Goal: Find specific page/section: Find specific page/section

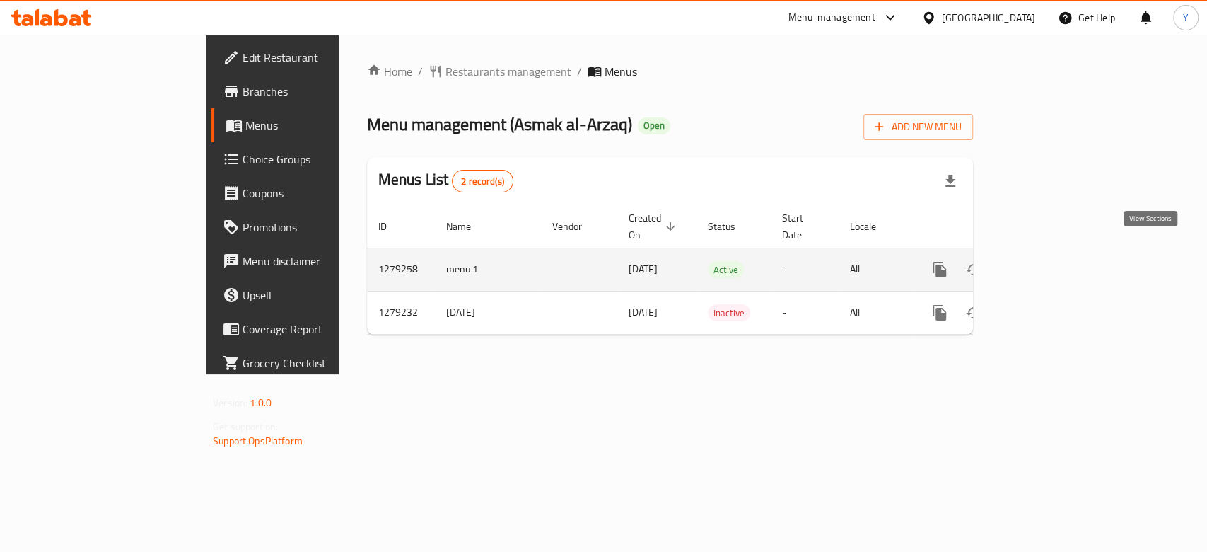
click at [1050, 261] on icon "enhanced table" at bounding box center [1041, 269] width 17 height 17
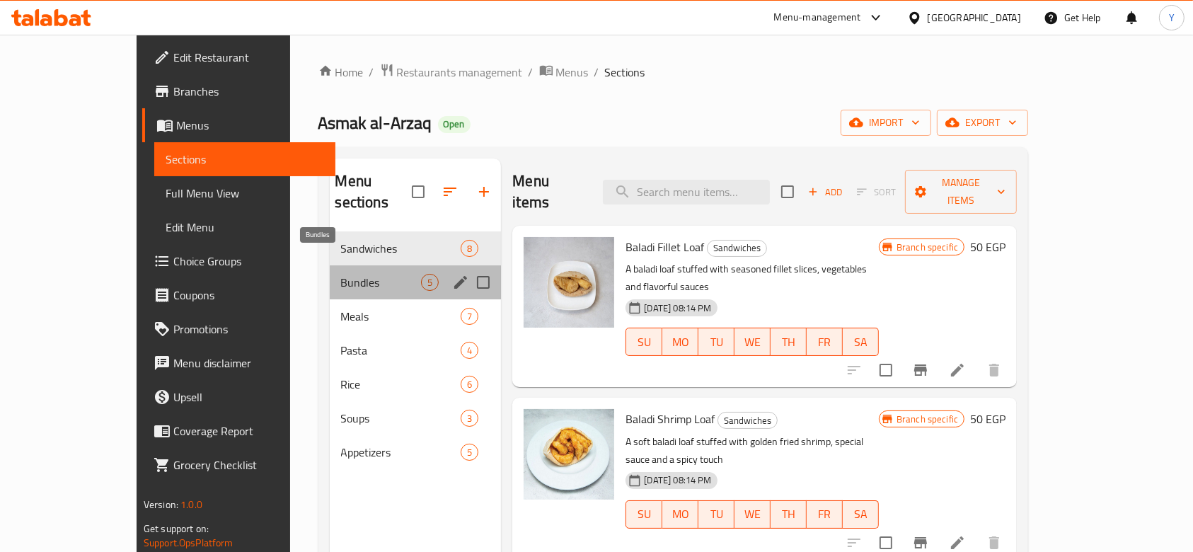
click at [341, 274] on span "Bundles" at bounding box center [381, 282] width 81 height 17
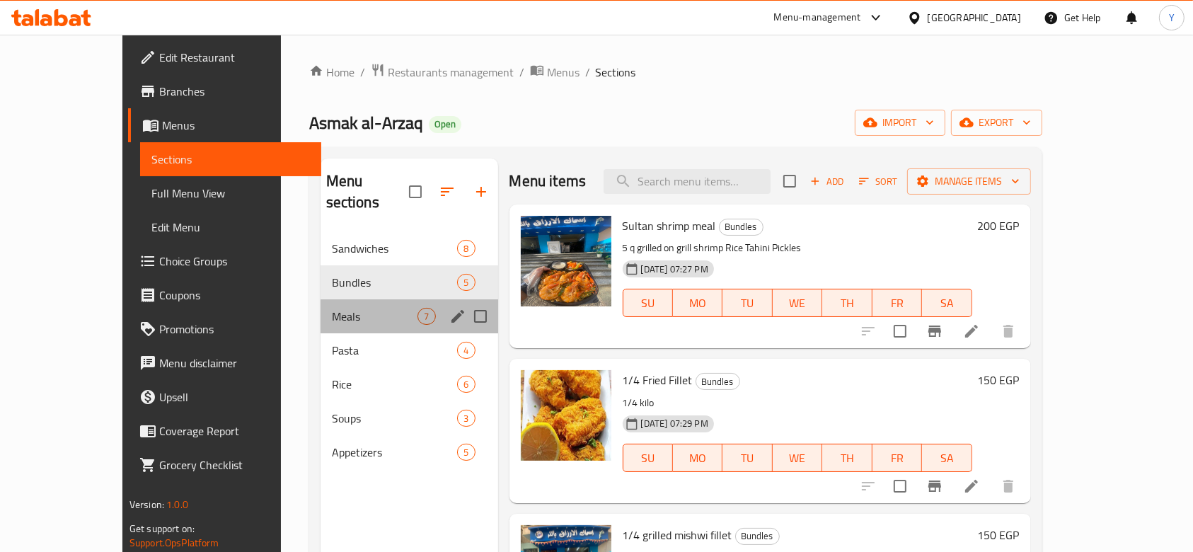
click at [320, 308] on div "Meals 7" at bounding box center [409, 316] width 178 height 34
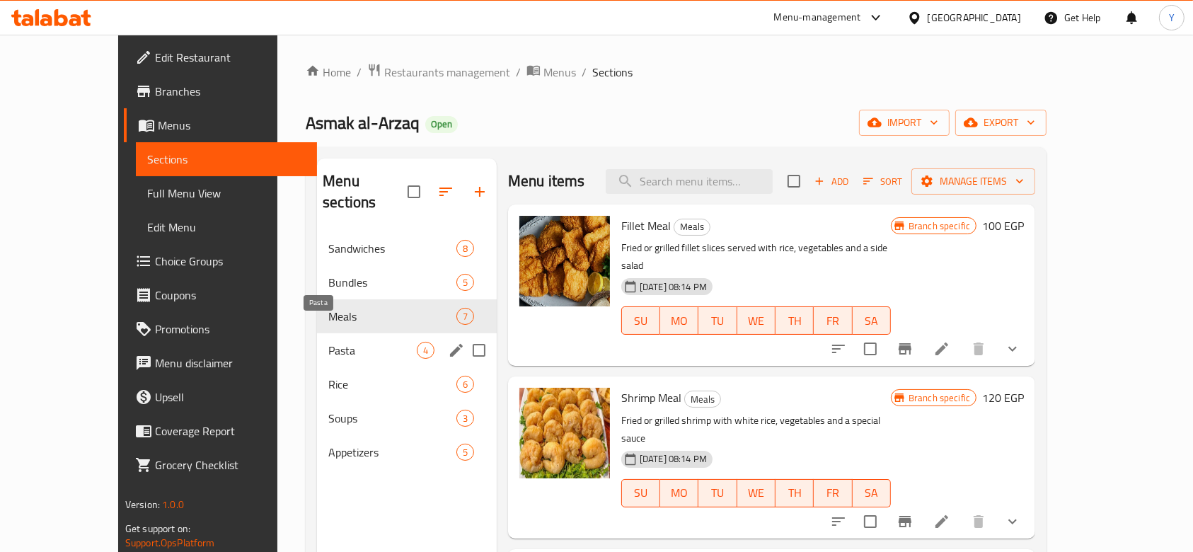
click at [328, 342] on span "Pasta" at bounding box center [372, 350] width 88 height 17
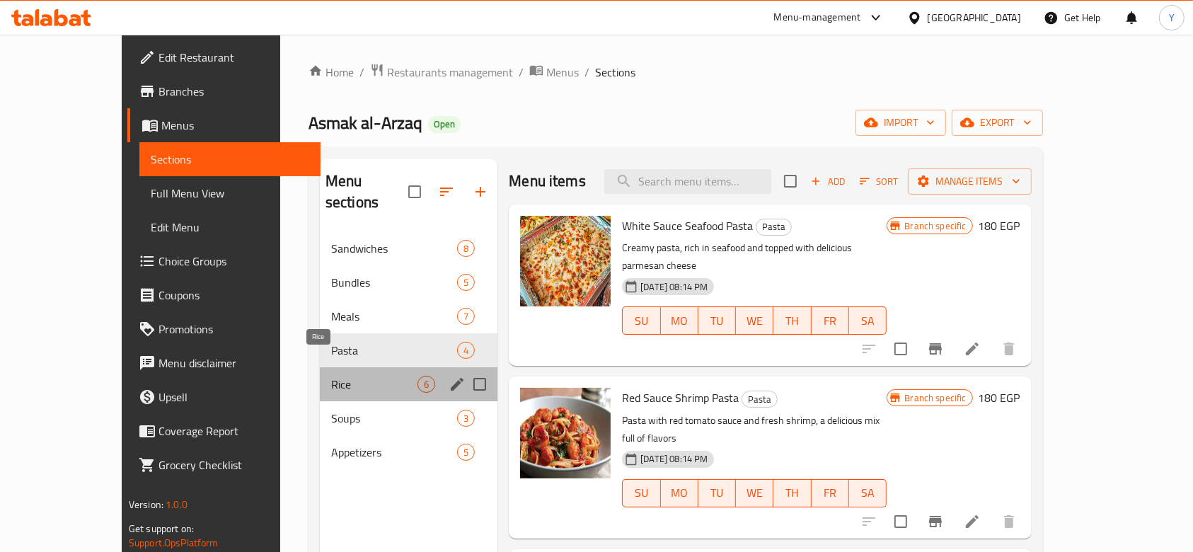
click at [331, 376] on span "Rice" at bounding box center [374, 384] width 86 height 17
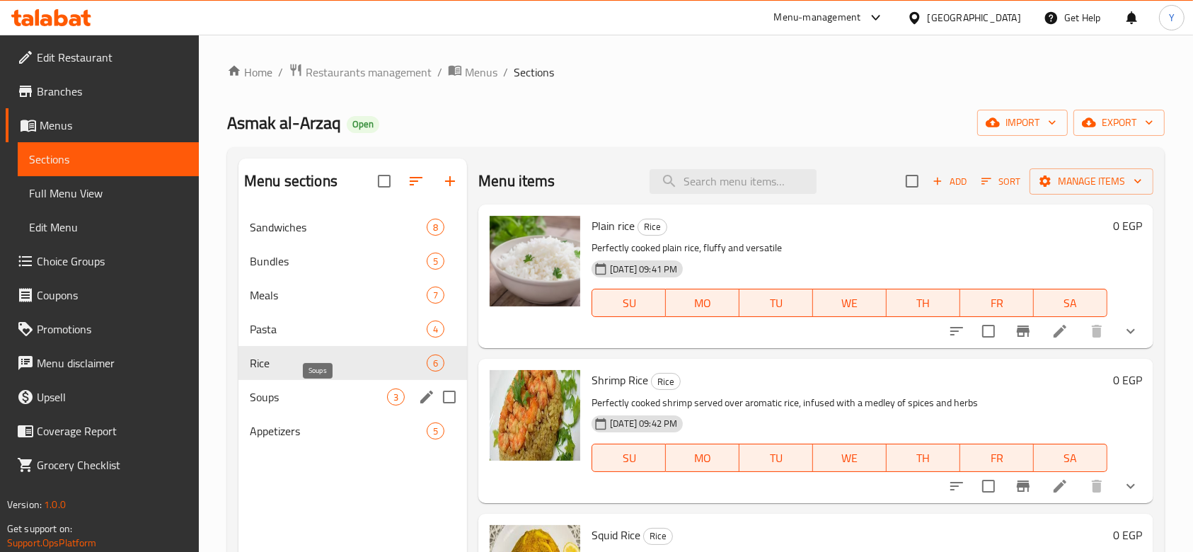
click at [297, 397] on span "Soups" at bounding box center [318, 396] width 137 height 17
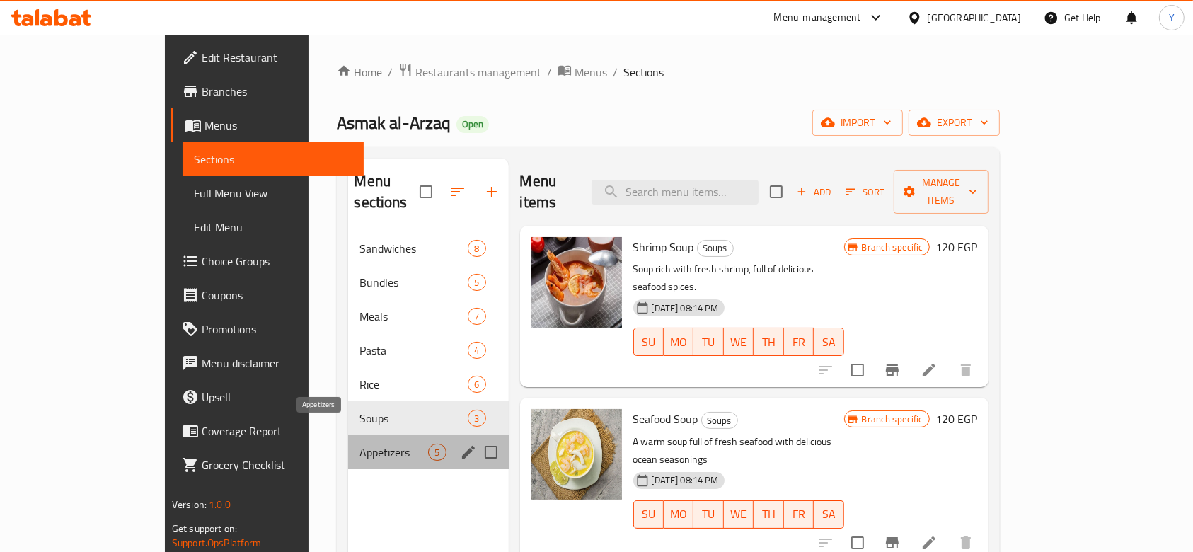
click at [359, 444] on span "Appetizers" at bounding box center [393, 452] width 69 height 17
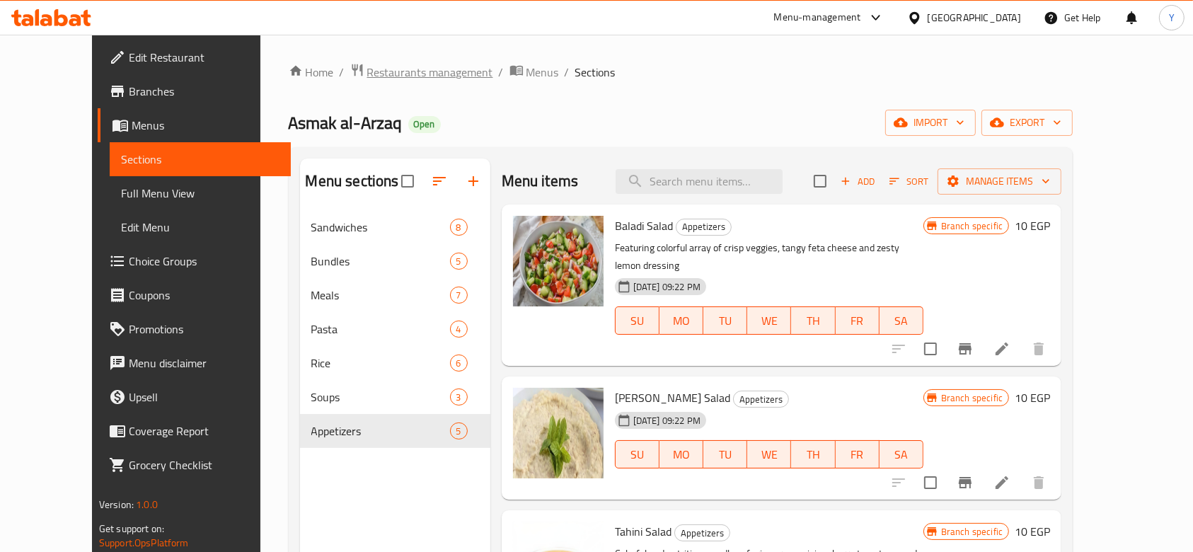
click at [370, 70] on span "Restaurants management" at bounding box center [430, 72] width 126 height 17
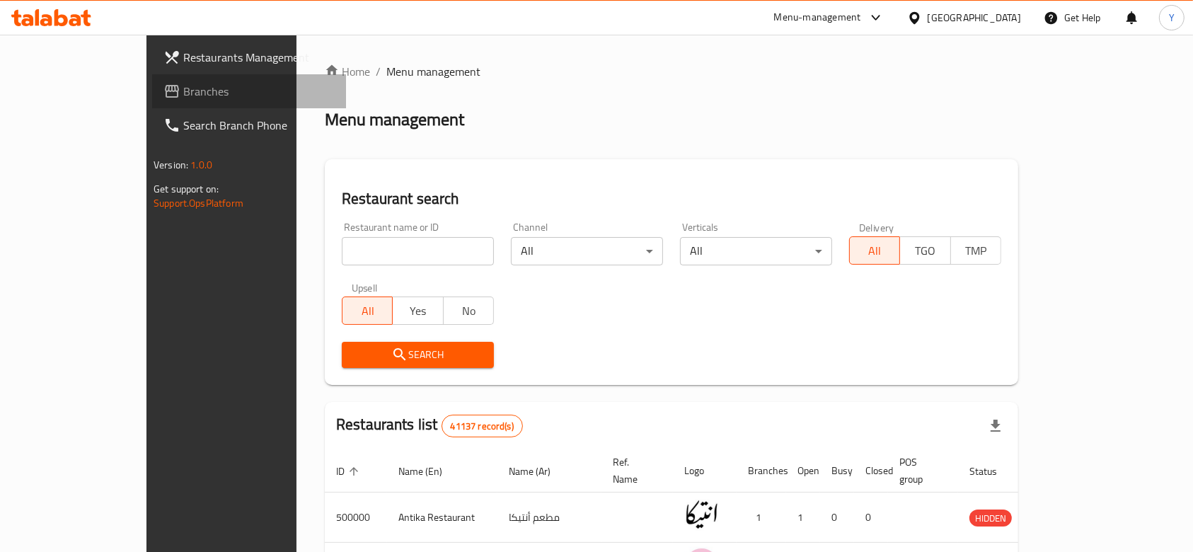
click at [183, 90] on span "Branches" at bounding box center [258, 91] width 151 height 17
